Goal: Check status: Check status

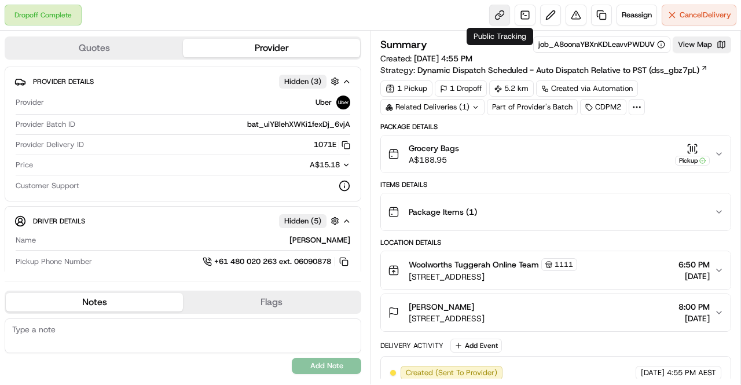
click at [497, 13] on link at bounding box center [499, 15] width 21 height 21
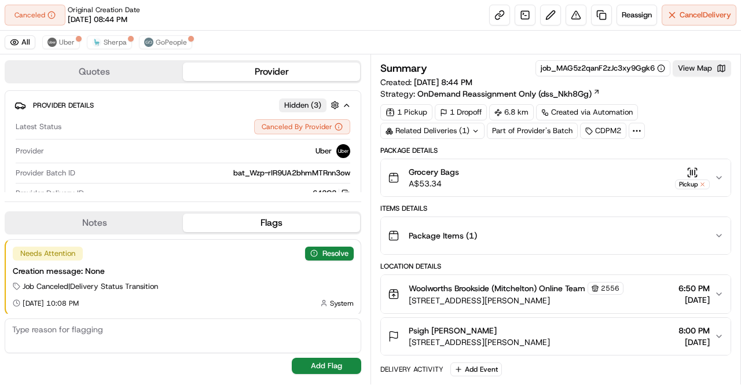
scroll to position [1, 0]
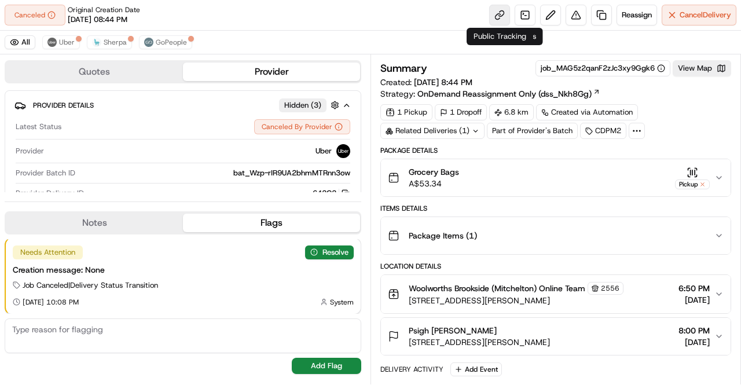
click at [497, 12] on link at bounding box center [499, 15] width 21 height 21
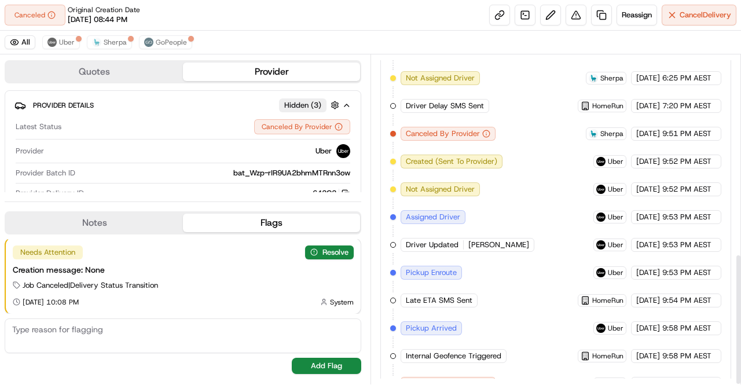
scroll to position [497, 0]
